Goal: Transaction & Acquisition: Subscribe to service/newsletter

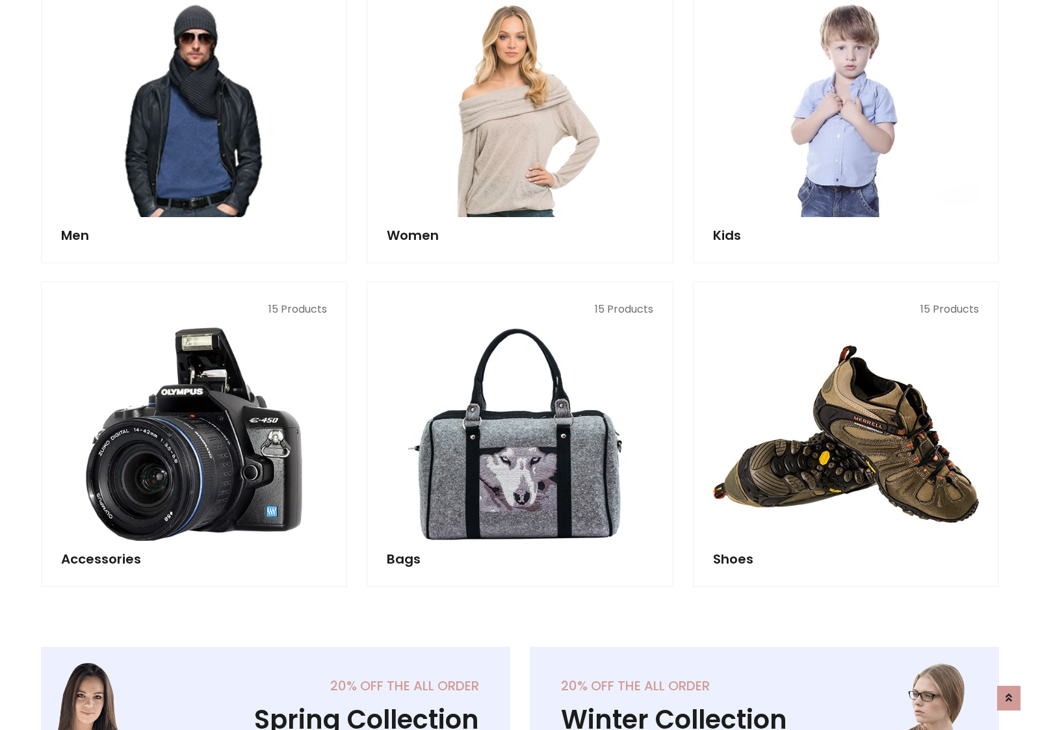
scroll to position [943, 0]
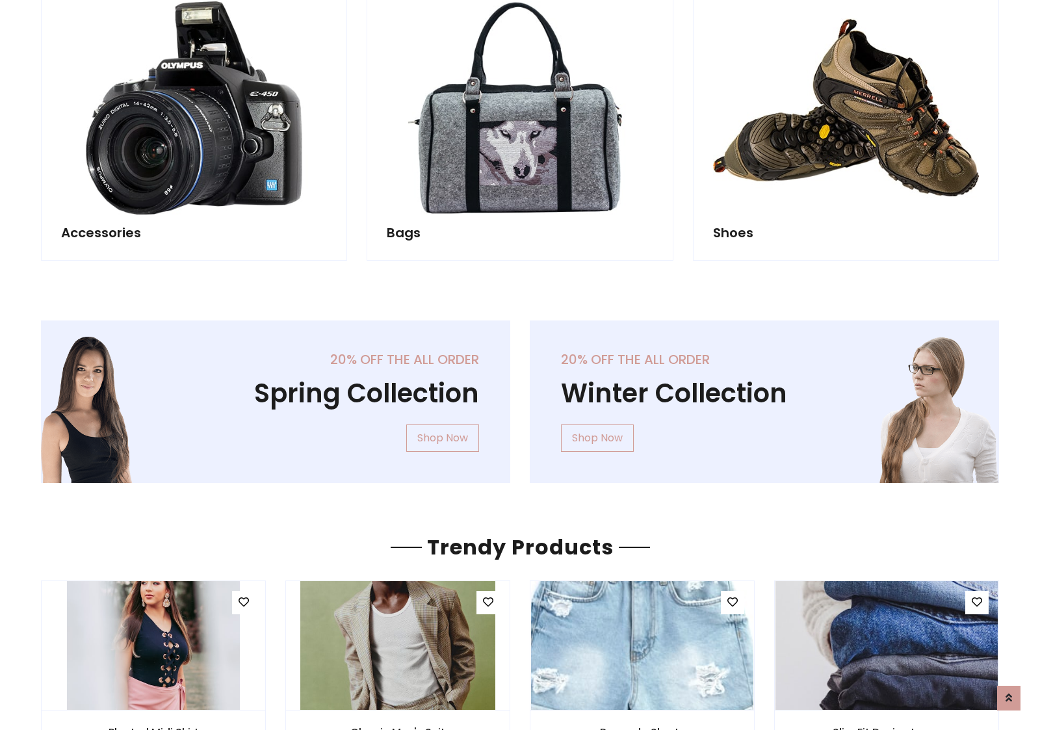
click at [520, 396] on div "20% off the all order Winter Collection Shop Now" at bounding box center [764, 411] width 489 height 183
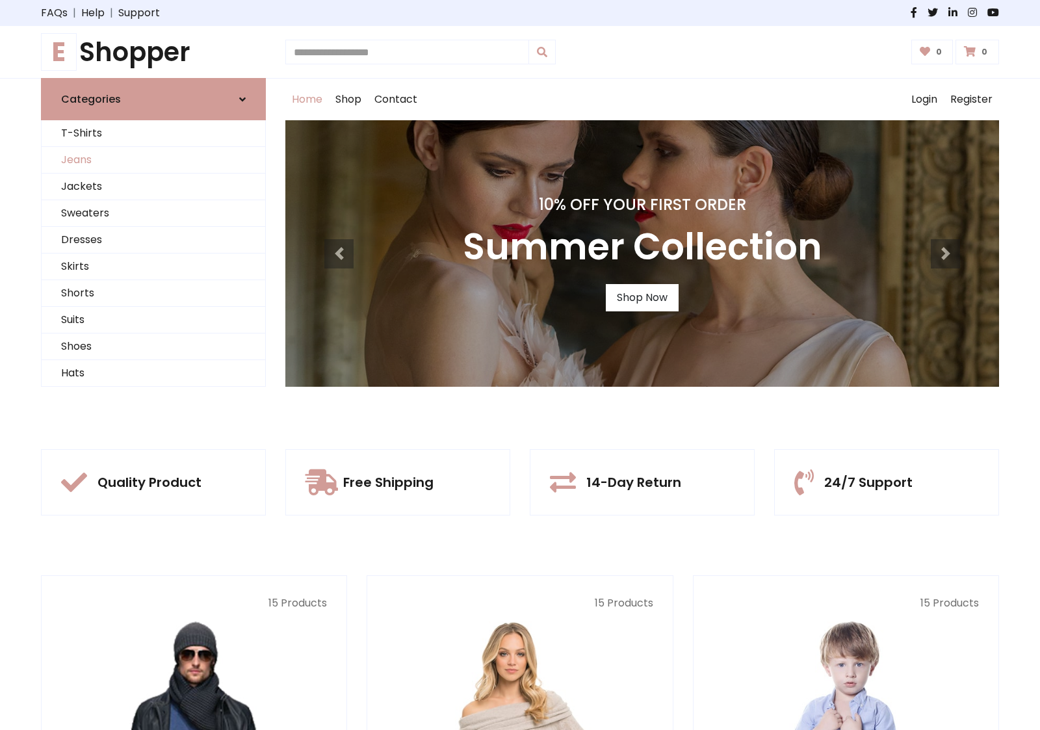
click at [153, 160] on link "Jeans" at bounding box center [154, 160] width 224 height 27
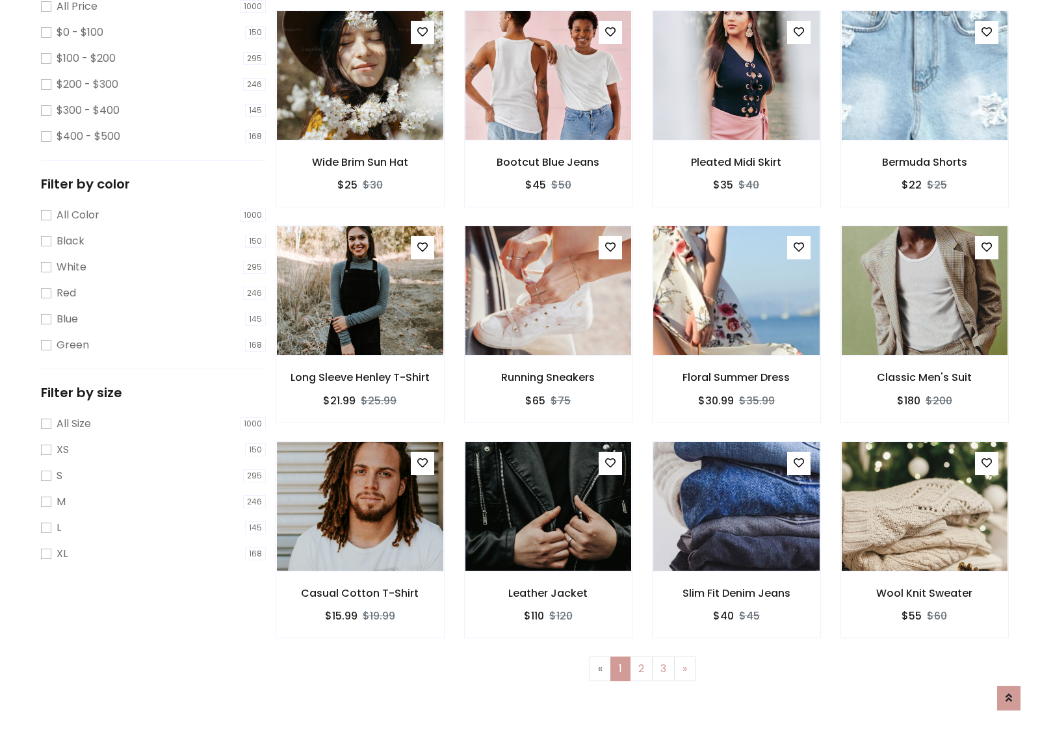
scroll to position [410, 0]
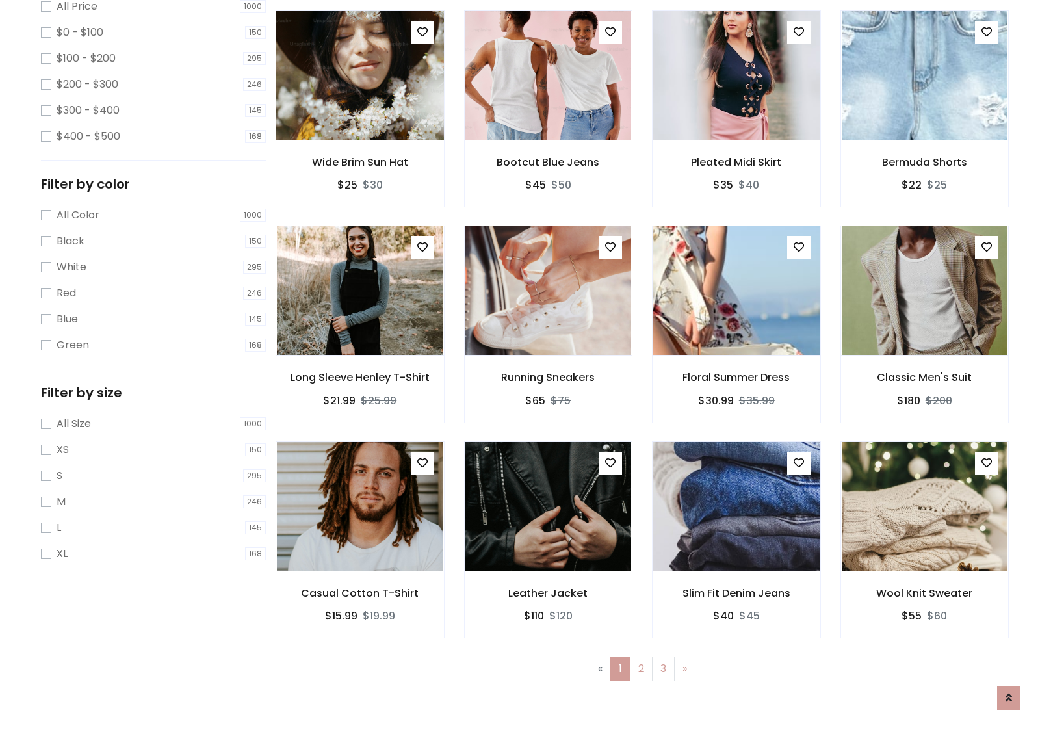
click at [359, 131] on img at bounding box center [359, 75] width 199 height 312
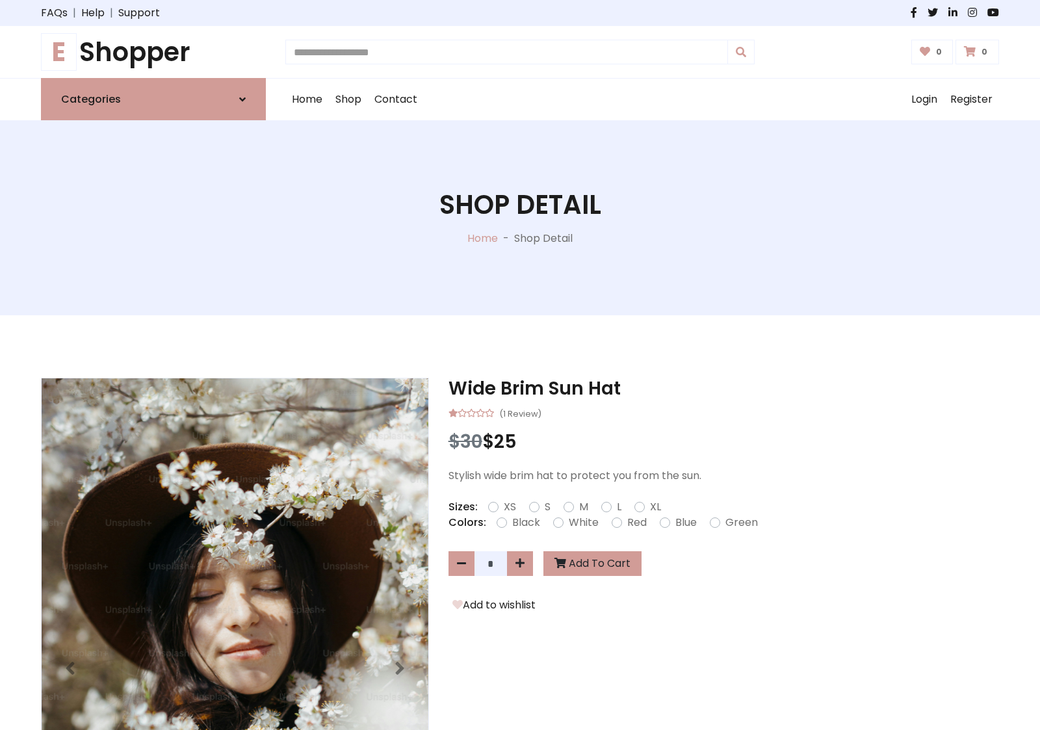
scroll to position [140, 0]
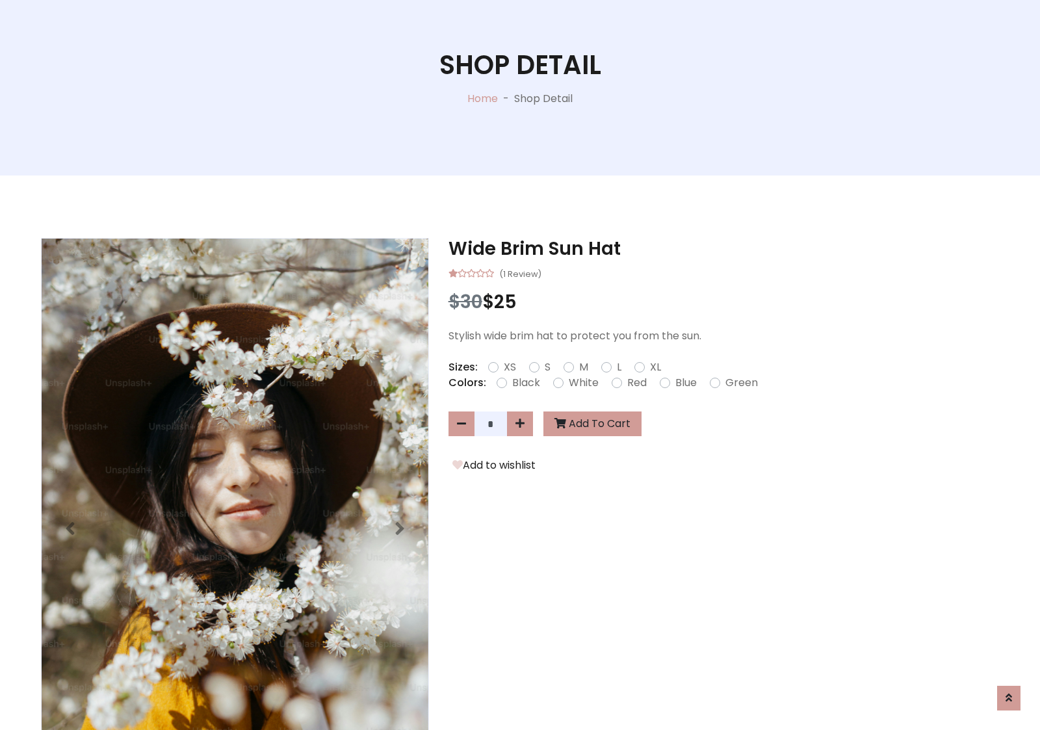
click at [635, 382] on label "Red" at bounding box center [636, 383] width 19 height 16
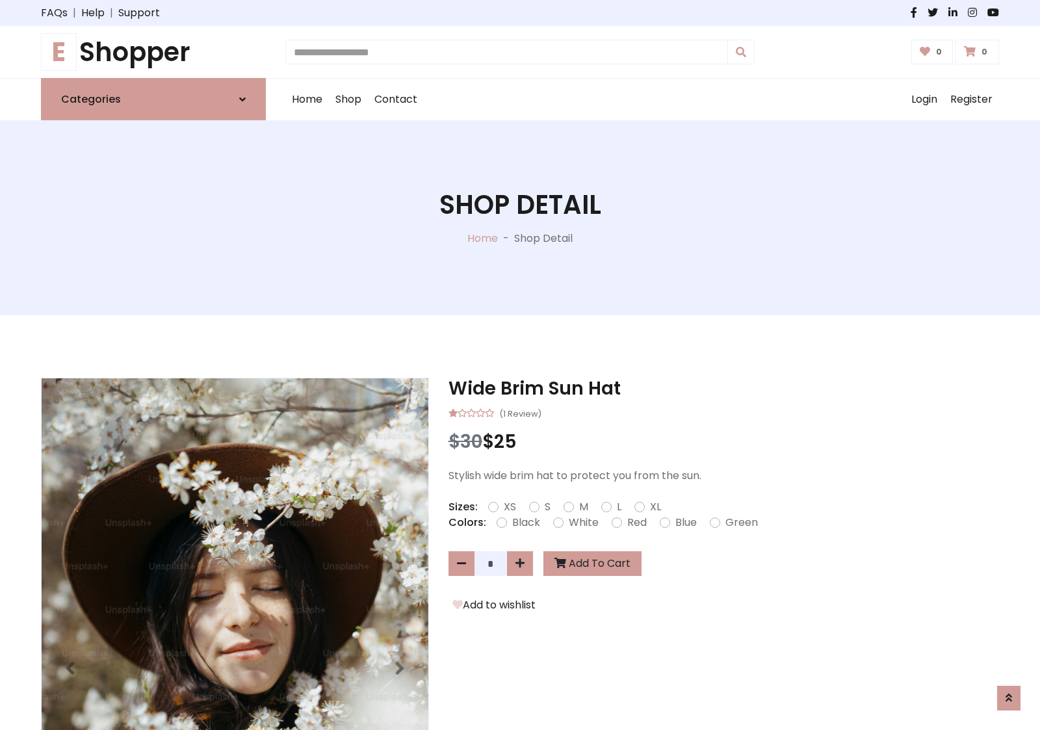
scroll to position [140, 0]
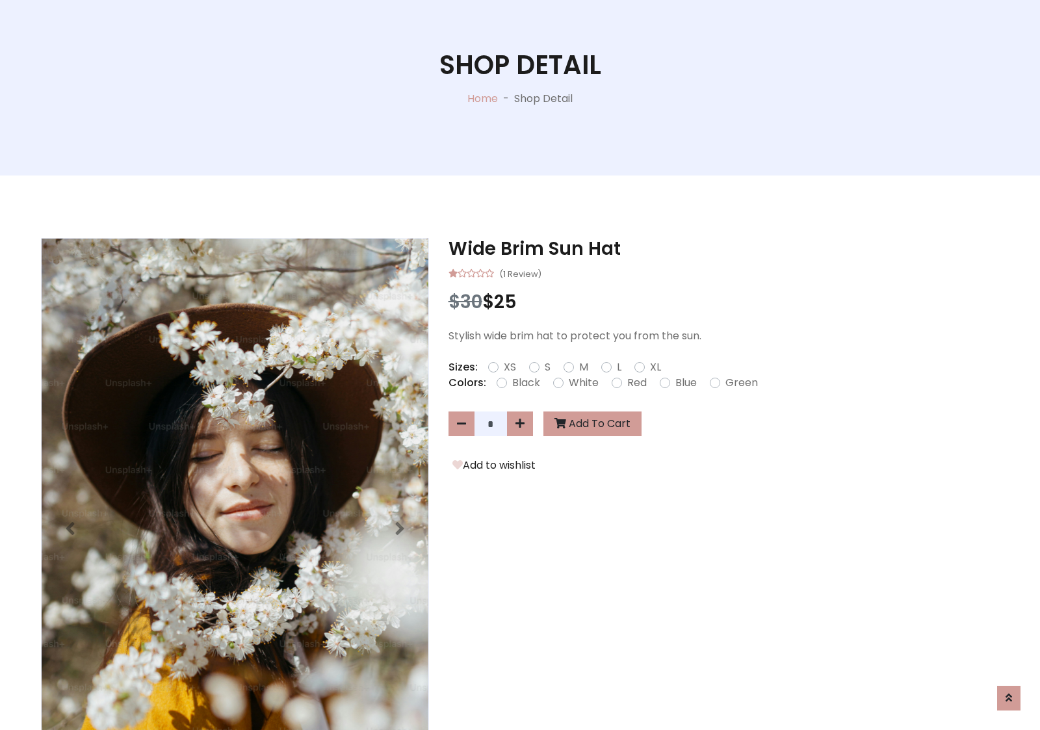
click at [520, 365] on form "XS S M L XL" at bounding box center [579, 367] width 183 height 16
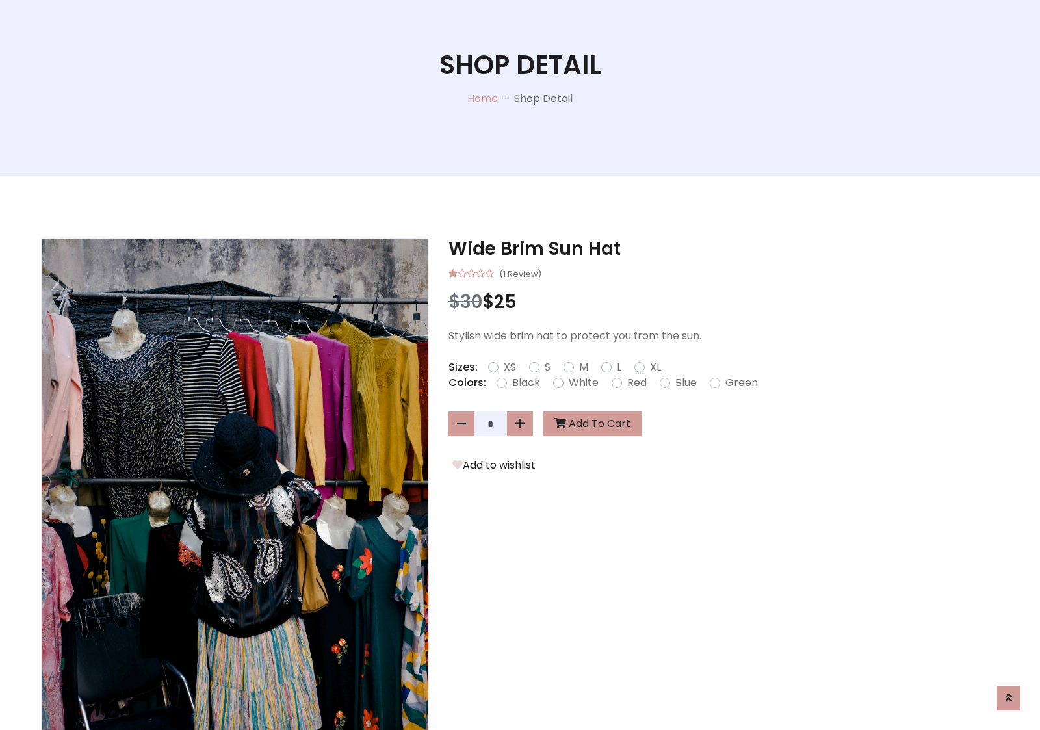
scroll to position [1115, 0]
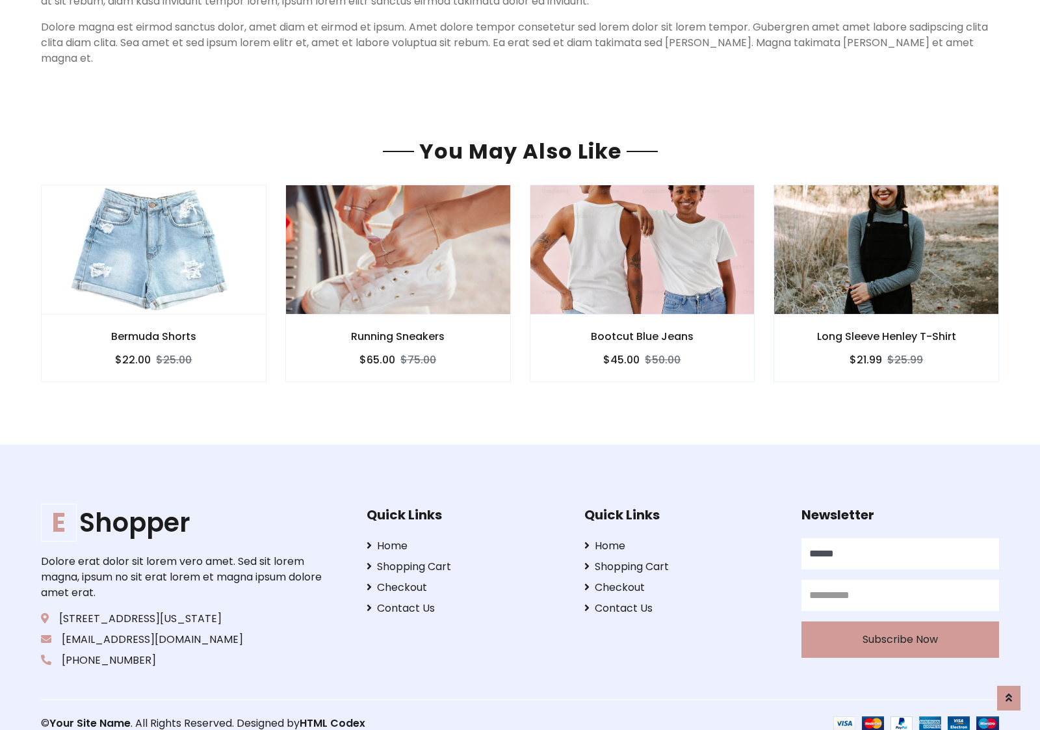
type input "******"
type input "**********"
click at [899, 622] on button "Subscribe Now" at bounding box center [900, 639] width 198 height 36
